Goal: Information Seeking & Learning: Find specific fact

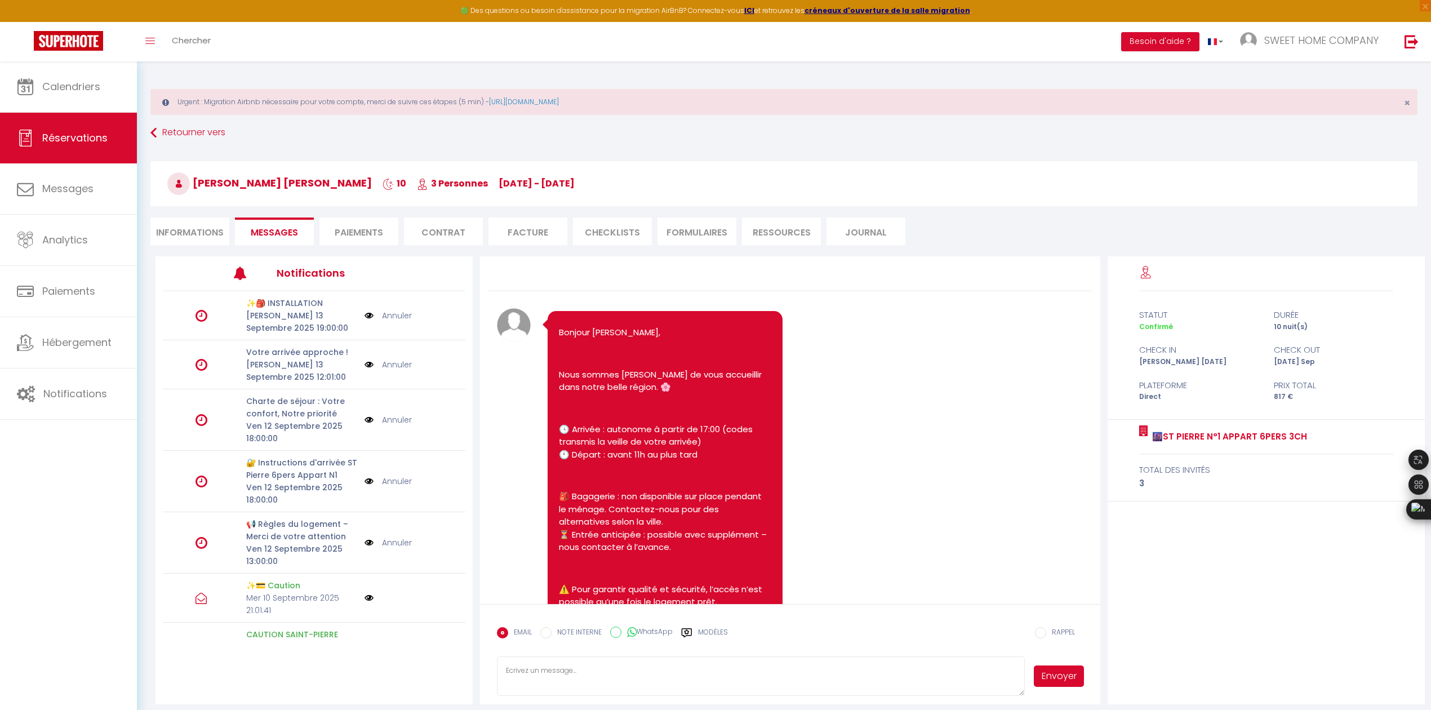
scroll to position [2909, 0]
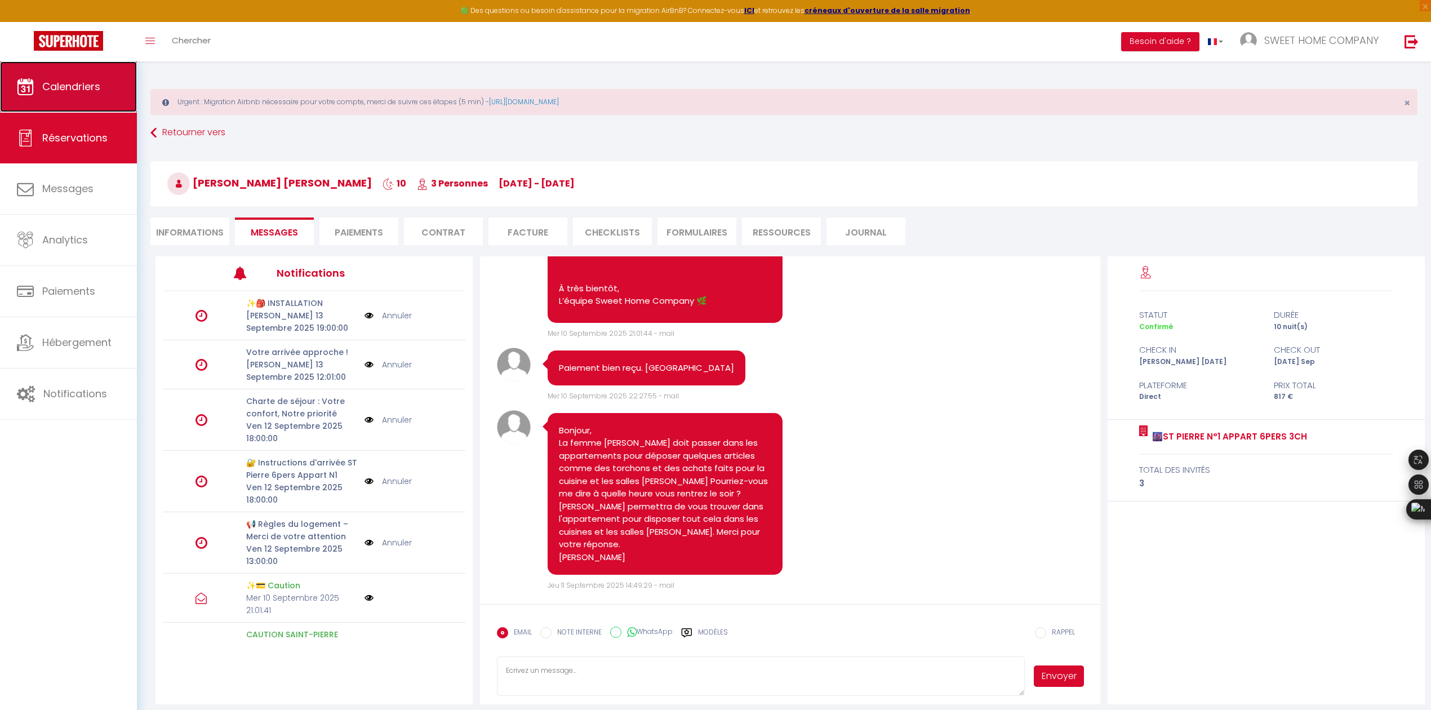
click at [82, 92] on span "Calendriers" at bounding box center [71, 86] width 58 height 14
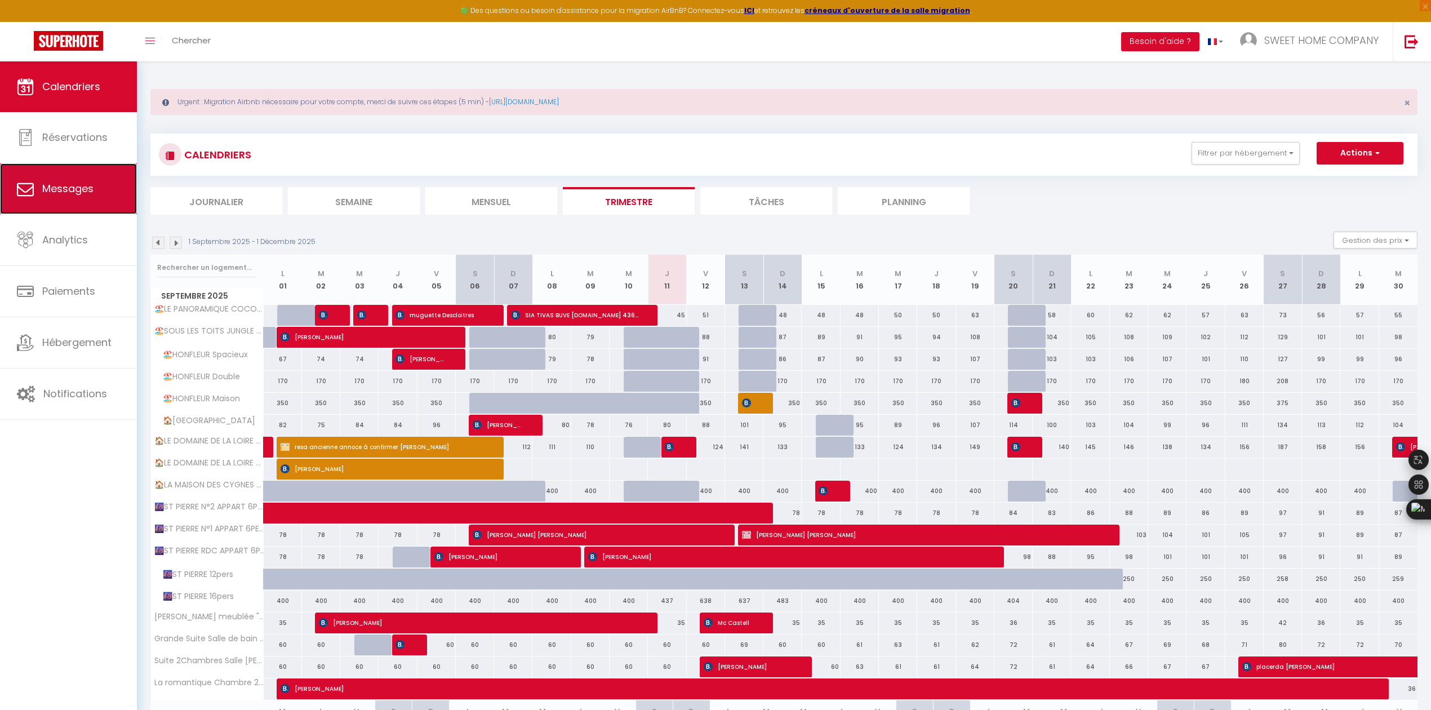
click at [95, 192] on link "Messages" at bounding box center [68, 188] width 137 height 51
select select "message"
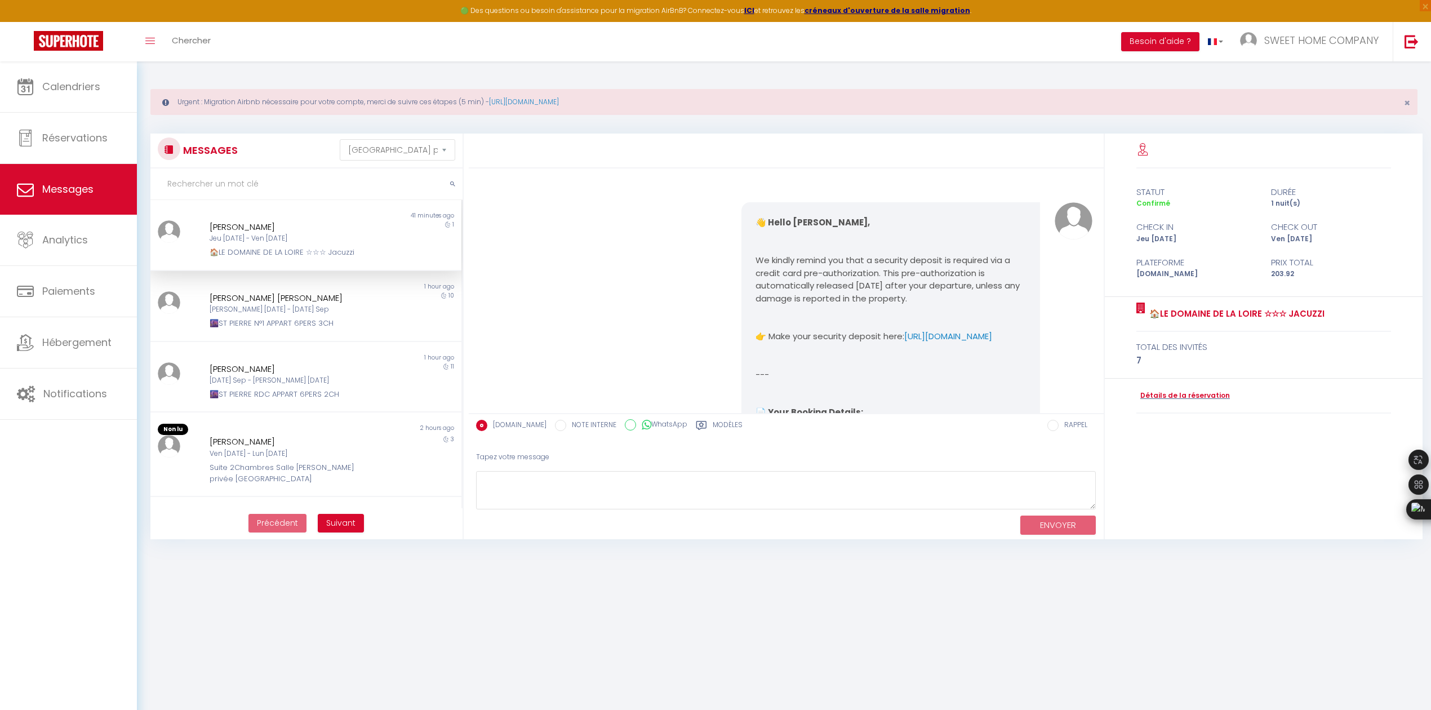
scroll to position [1812, 0]
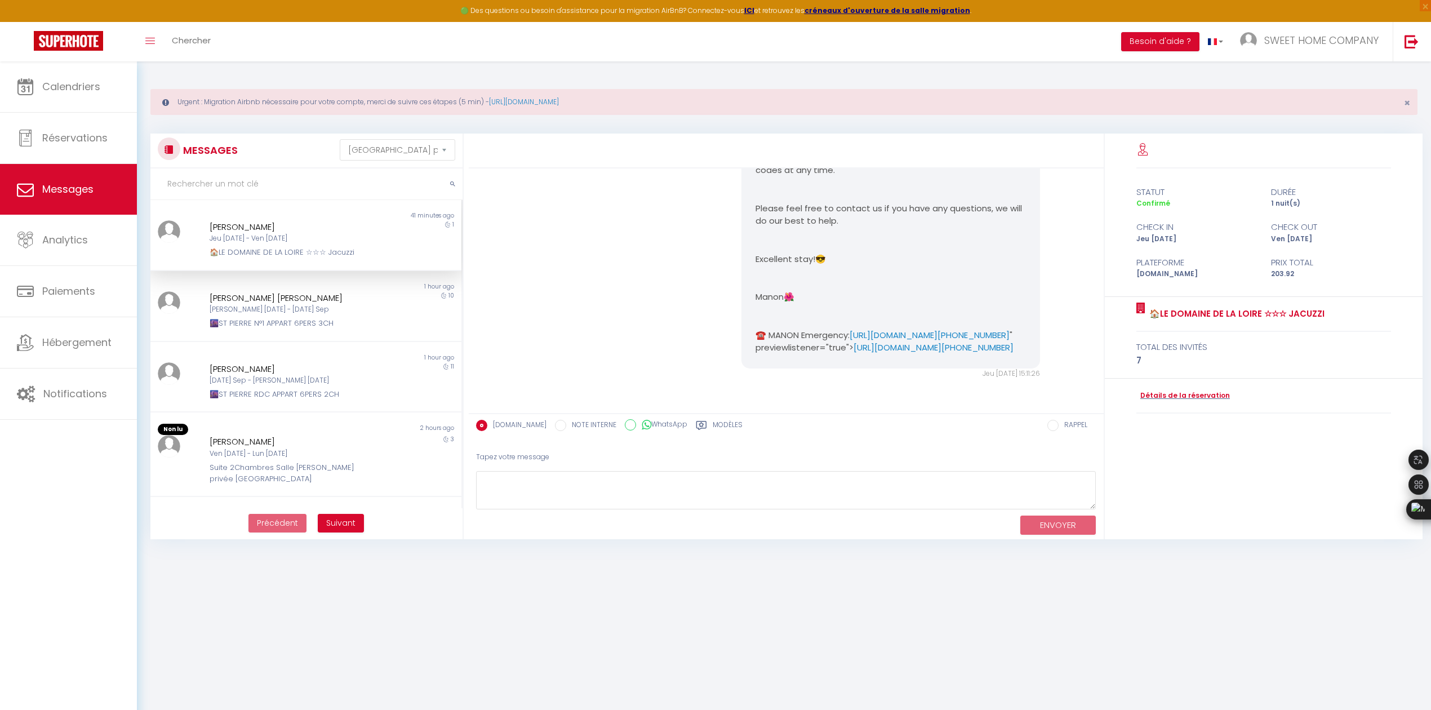
click at [264, 260] on div "Non lu 41 minutes ago Manuela Mussato Jeu 11 Sep - Ven 12 Sep 🏠LE DOMAINE DE LA…" at bounding box center [305, 235] width 311 height 71
click at [261, 237] on div "Jeu 11 Sep - Ven 12 Sep" at bounding box center [293, 238] width 167 height 11
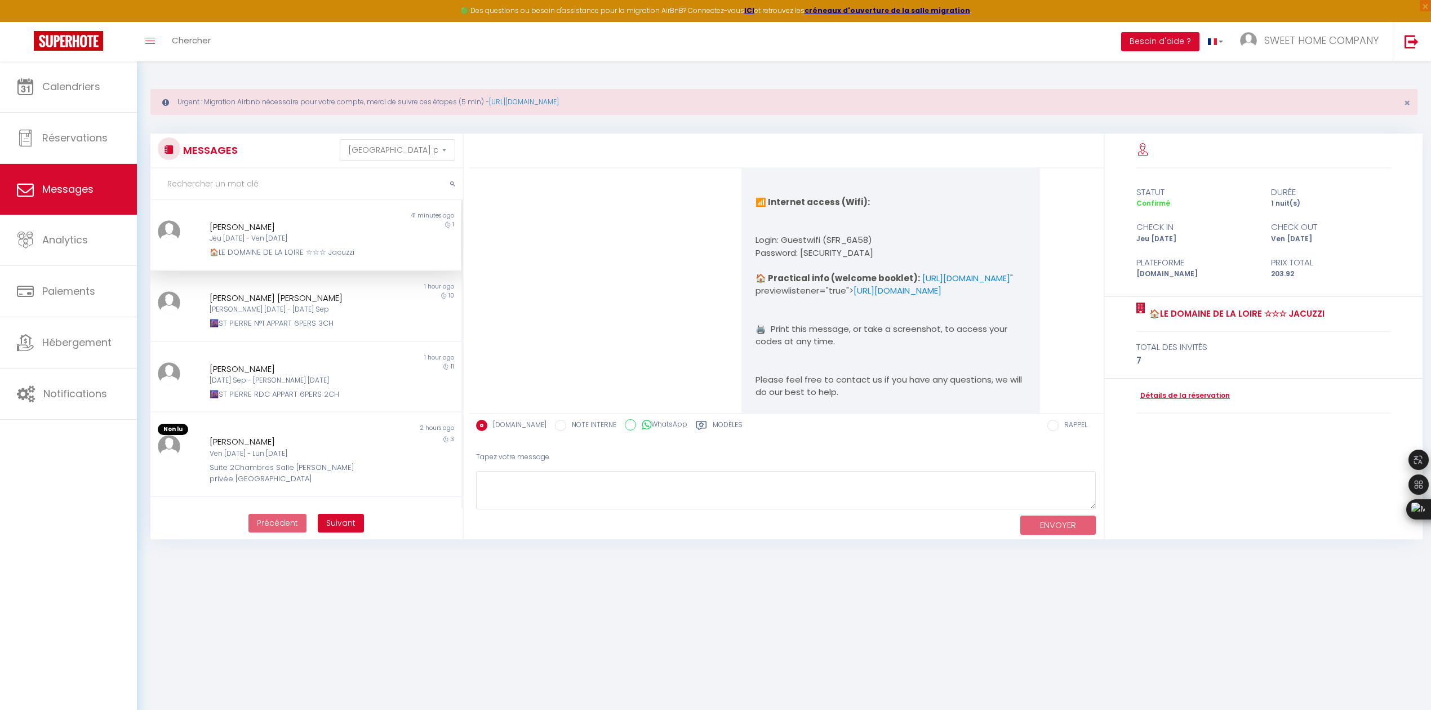
scroll to position [1412, 0]
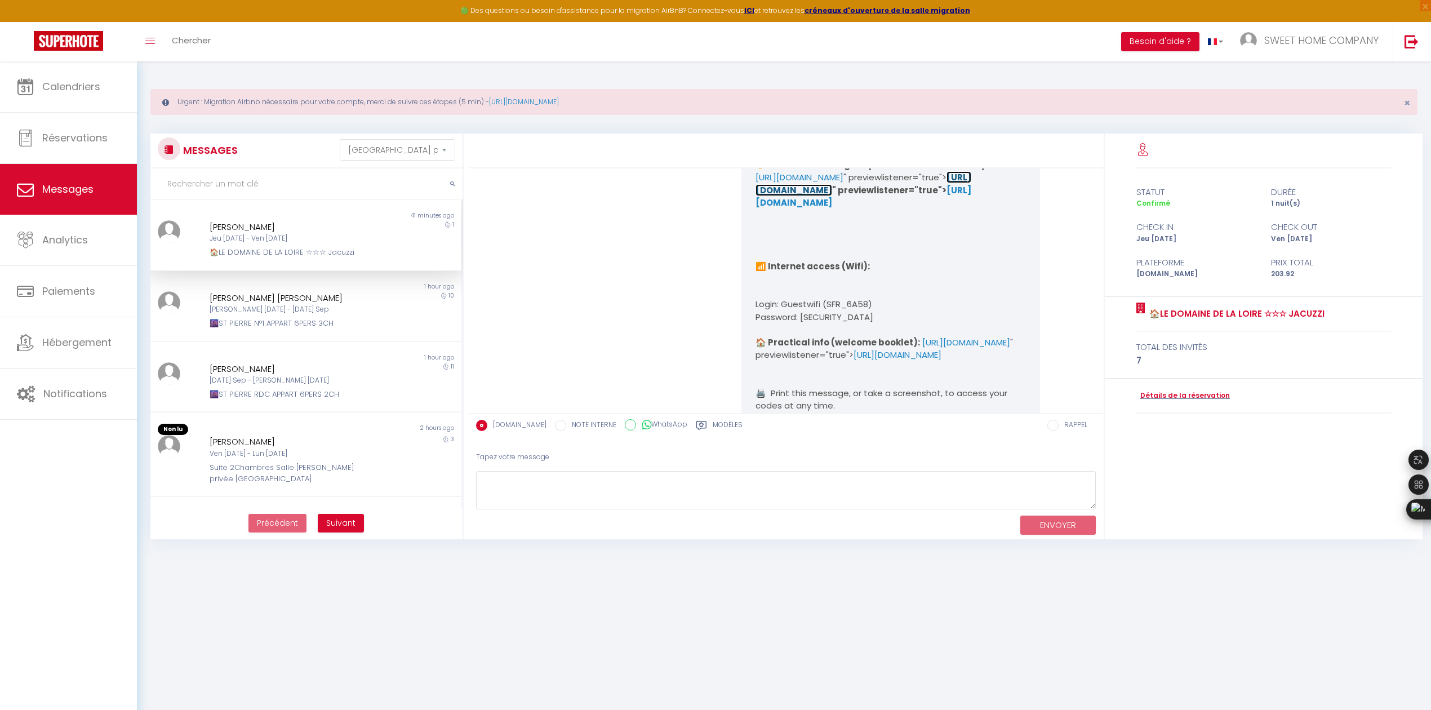
click at [941, 196] on link "https://drive.google.com/file/d/1NhVkztgyiP41nR---20woVO-BeAfP8b2K/view?usp=sha…" at bounding box center [863, 183] width 216 height 25
click at [927, 209] on link "https://drive.google.com/file/d/1NhVkztgyiP41nR---20woVO-BeAfP8b2K/view?usp=sha…" at bounding box center [863, 196] width 216 height 25
click at [902, 209] on link "https://drive.google.com/file/d/1NhVkztgyiP41nR---20woVO-BeAfP8b2K/view?usp=sha…" at bounding box center [863, 196] width 216 height 25
